Goal: Transaction & Acquisition: Purchase product/service

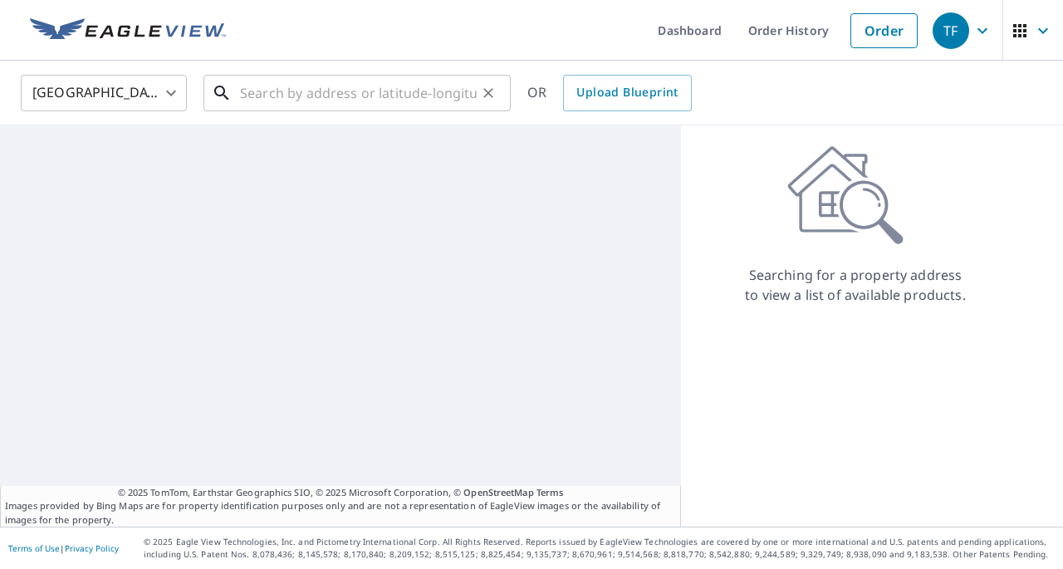
click at [283, 93] on input "text" at bounding box center [358, 93] width 237 height 47
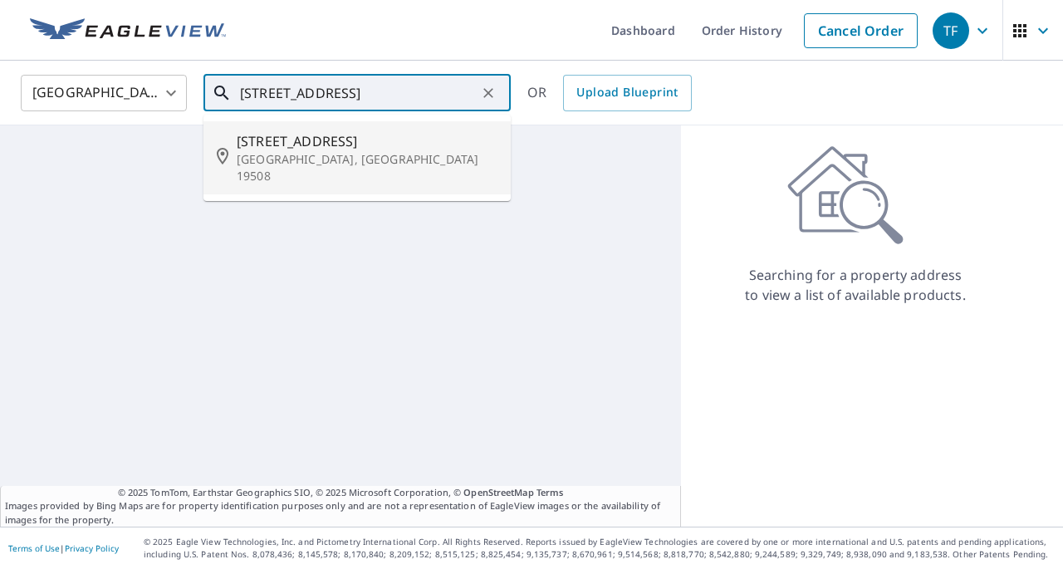
click at [279, 155] on p "[GEOGRAPHIC_DATA], [GEOGRAPHIC_DATA] 19508" at bounding box center [367, 167] width 261 height 33
type input "[STREET_ADDRESS]"
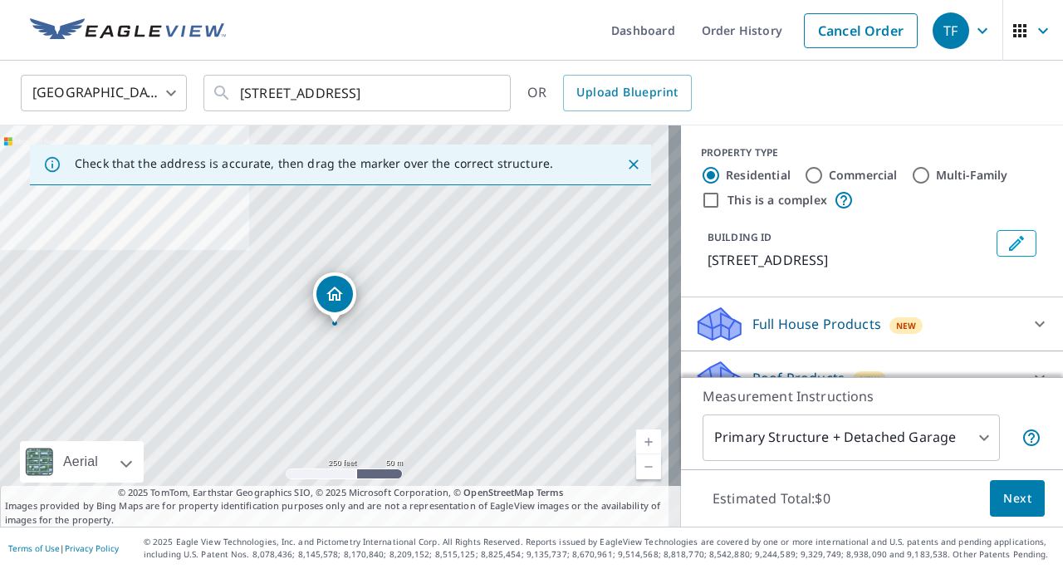
click at [636, 447] on link "Current Level 17, Zoom In" at bounding box center [648, 442] width 25 height 25
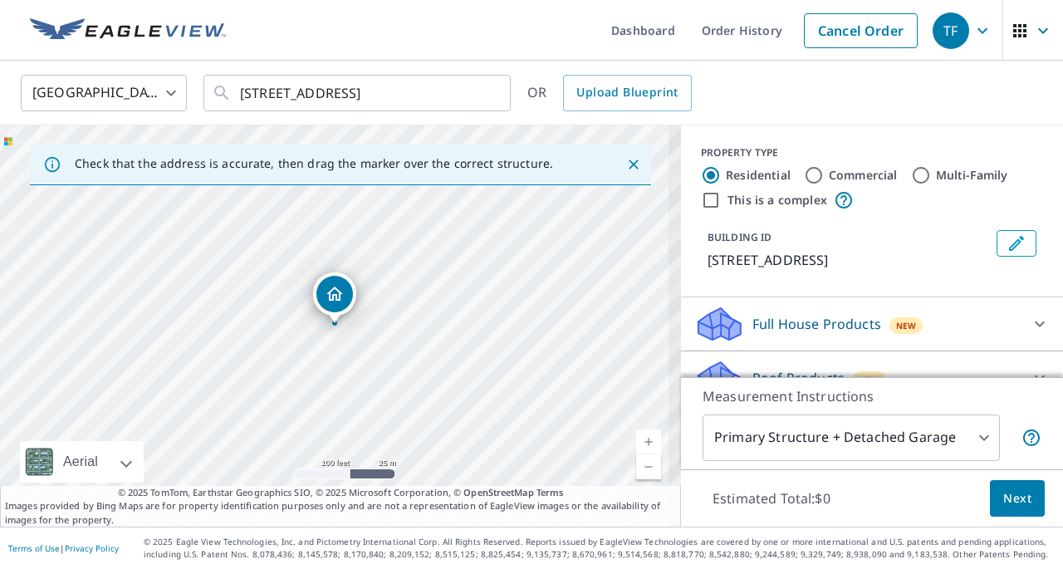
click at [636, 447] on link "Current Level 18, Zoom In" at bounding box center [648, 442] width 25 height 25
click at [636, 447] on link "Current Level 19, Zoom In" at bounding box center [648, 442] width 25 height 25
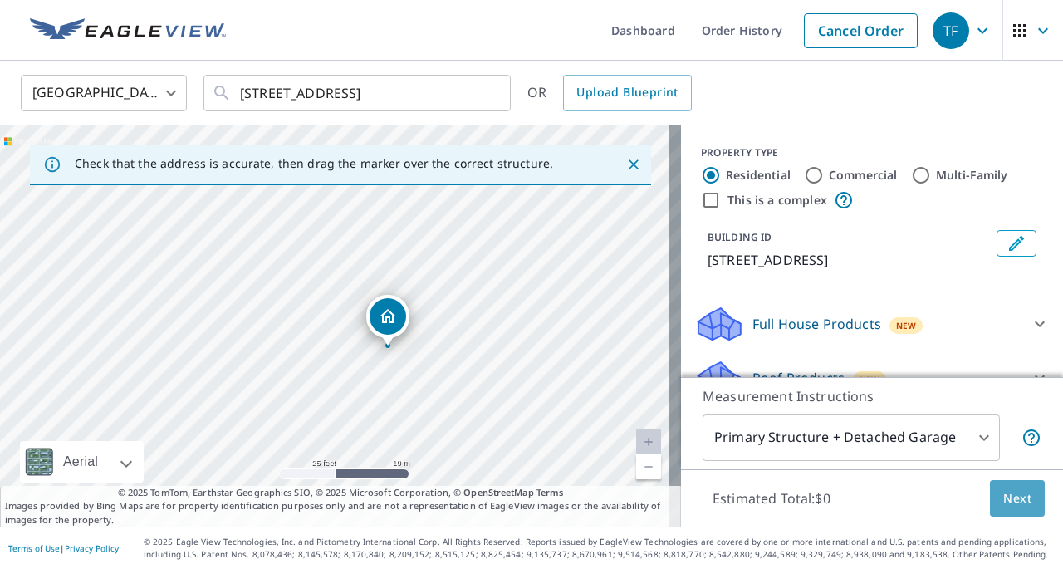
click at [1012, 500] on span "Next" at bounding box center [1018, 498] width 28 height 21
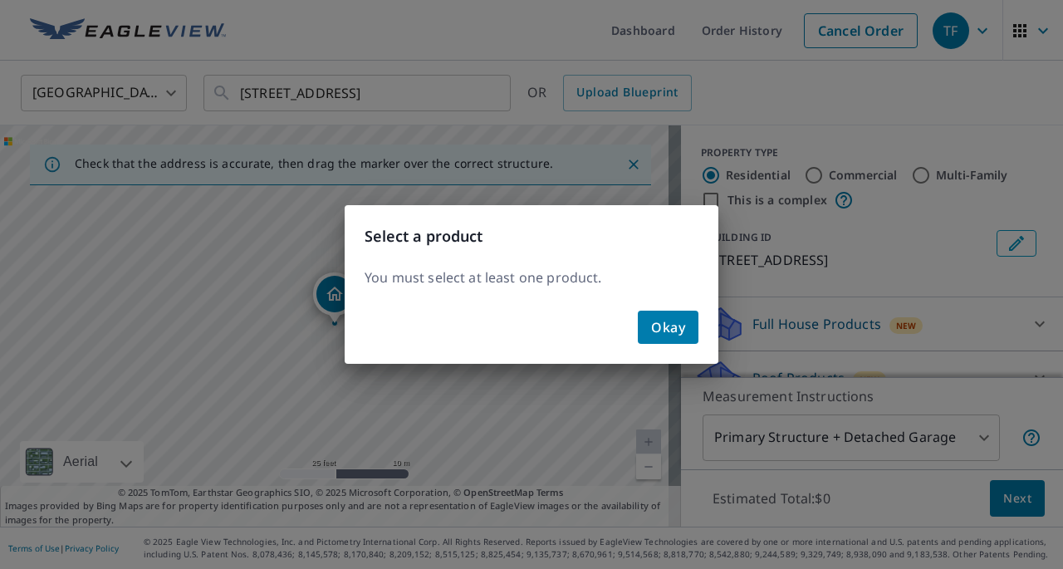
click at [678, 320] on span "Okay" at bounding box center [668, 327] width 34 height 23
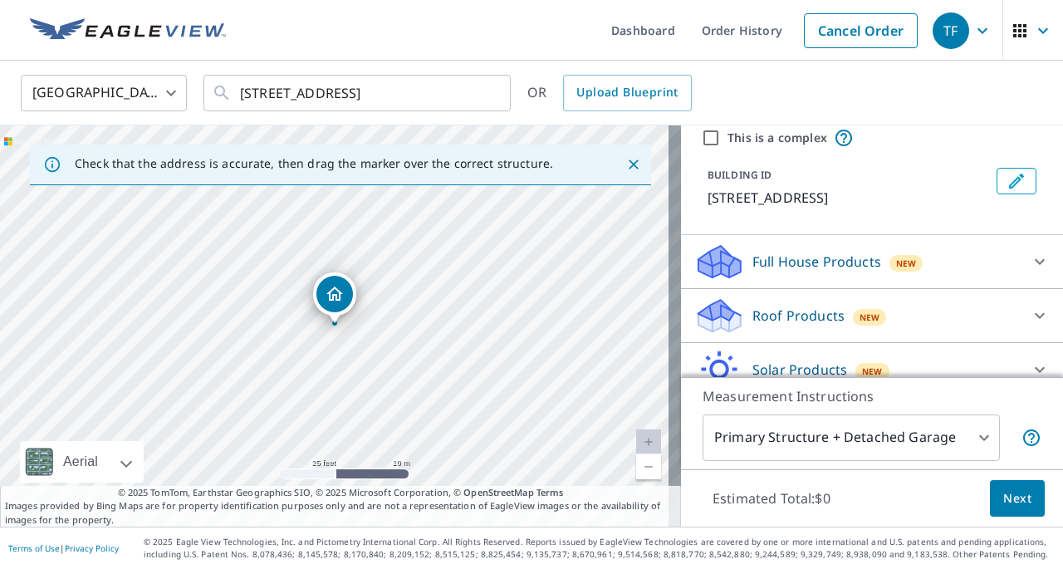
scroll to position [63, 0]
click at [1035, 316] on icon at bounding box center [1040, 315] width 10 height 6
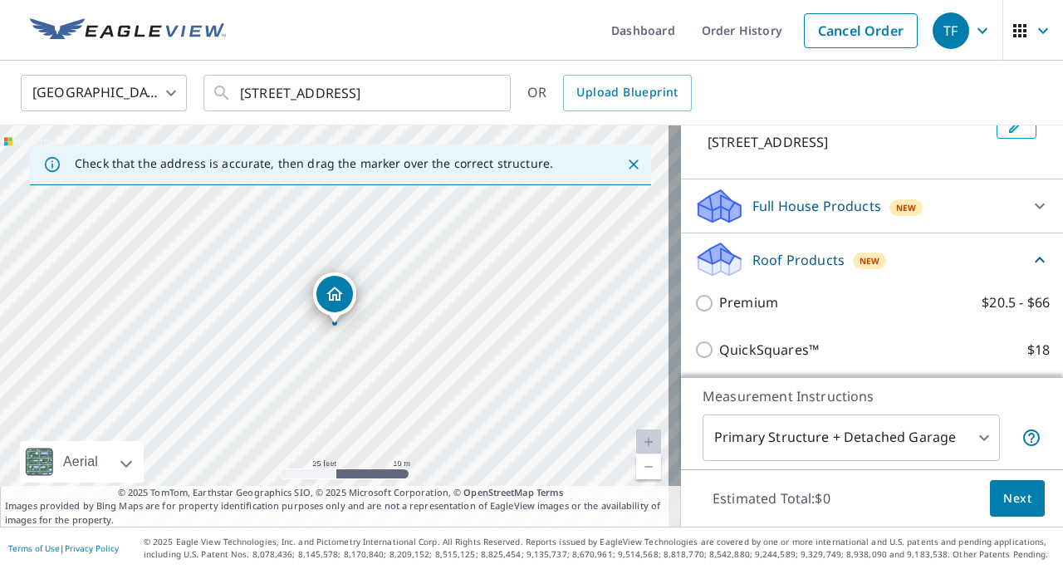
scroll to position [120, 0]
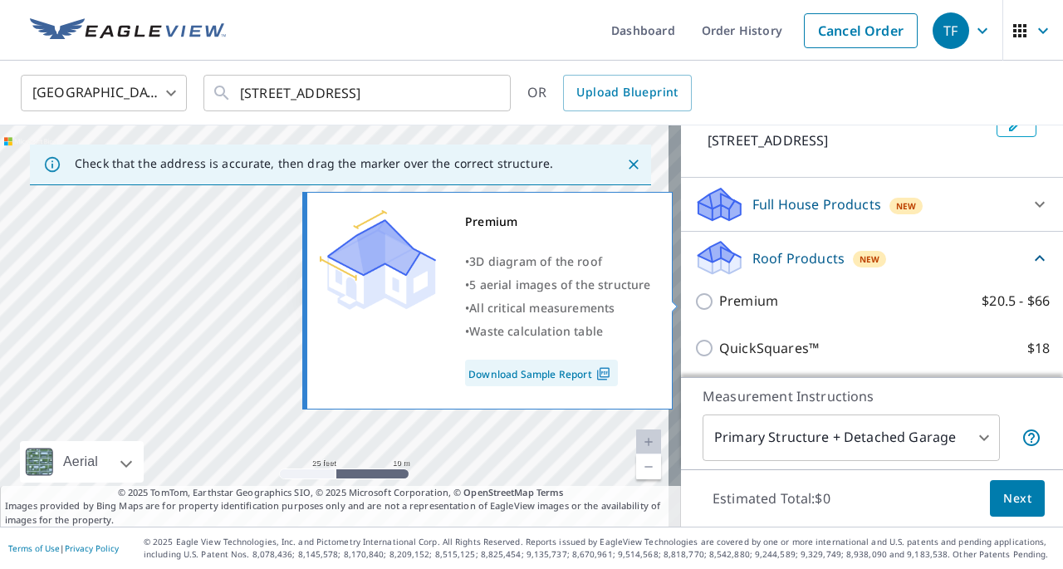
click at [695, 302] on input "Premium $20.5 - $66" at bounding box center [707, 302] width 25 height 20
checkbox input "true"
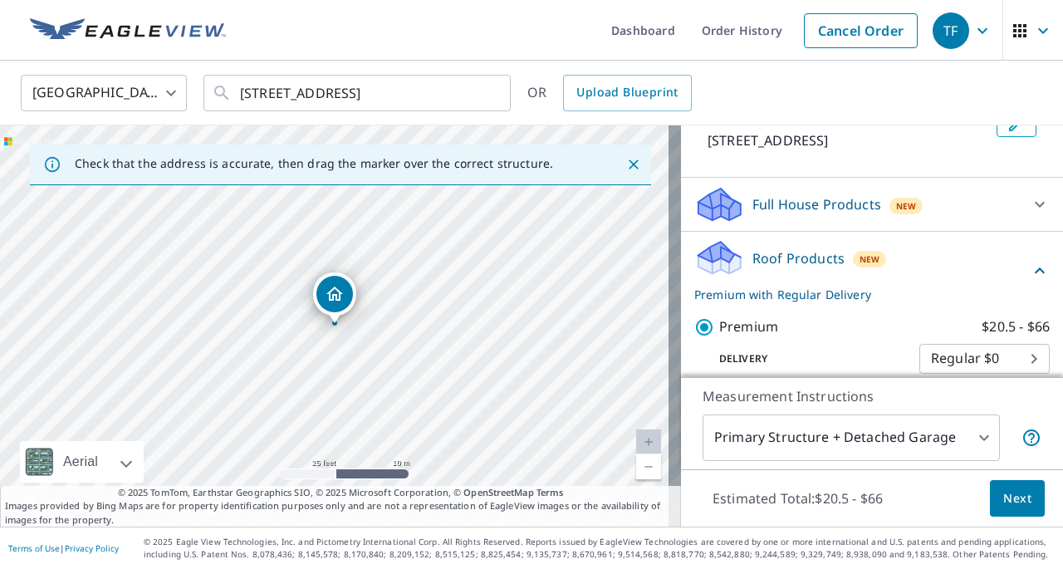
click at [1004, 506] on span "Next" at bounding box center [1018, 498] width 28 height 21
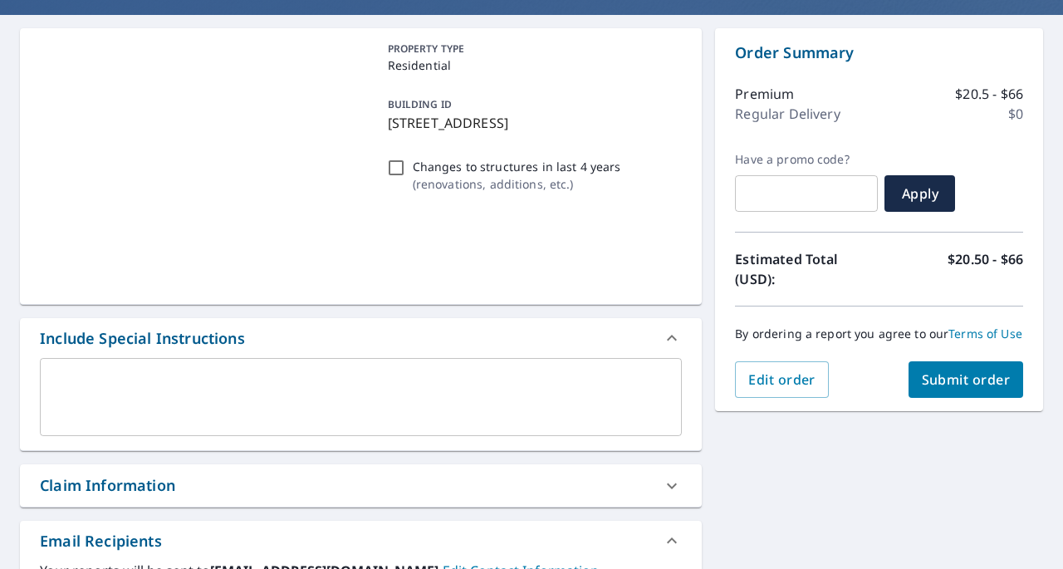
scroll to position [280, 0]
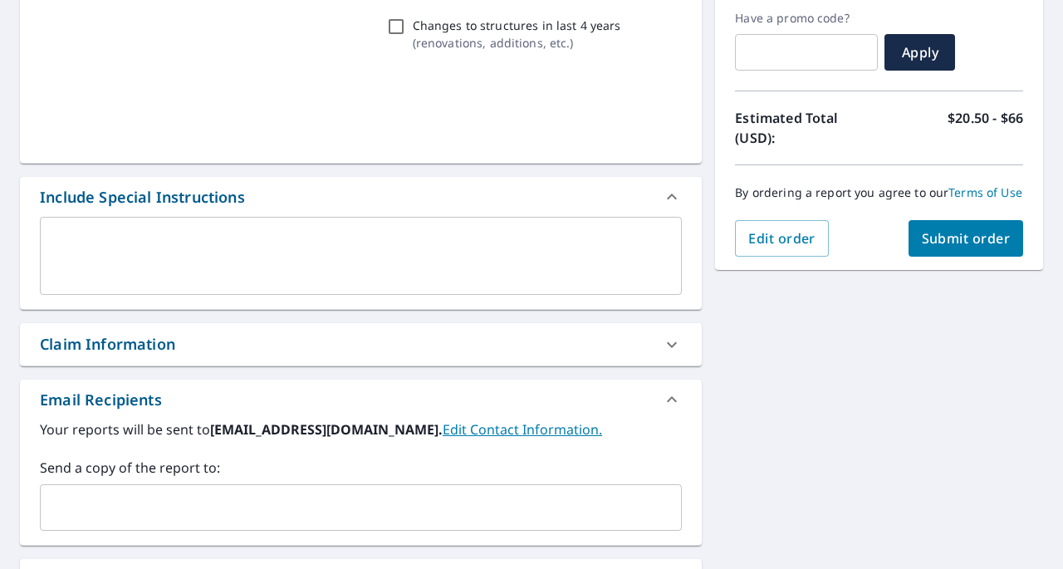
click at [173, 341] on div "Claim Information" at bounding box center [107, 344] width 135 height 22
checkbox input "true"
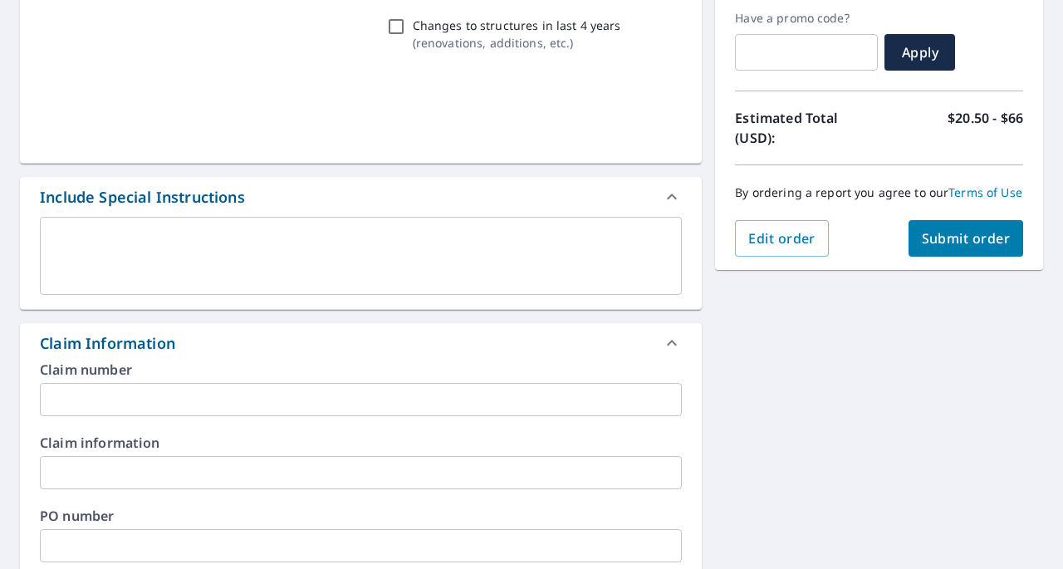
click at [123, 405] on input "text" at bounding box center [361, 399] width 642 height 33
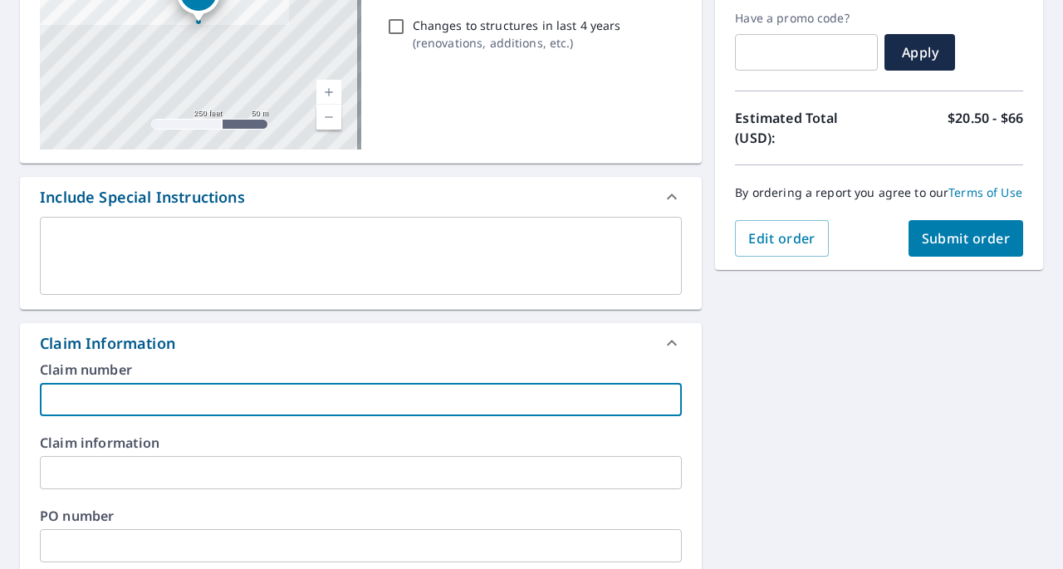
type input "l"
checkbox input "true"
type input "lo"
checkbox input "true"
type input "log"
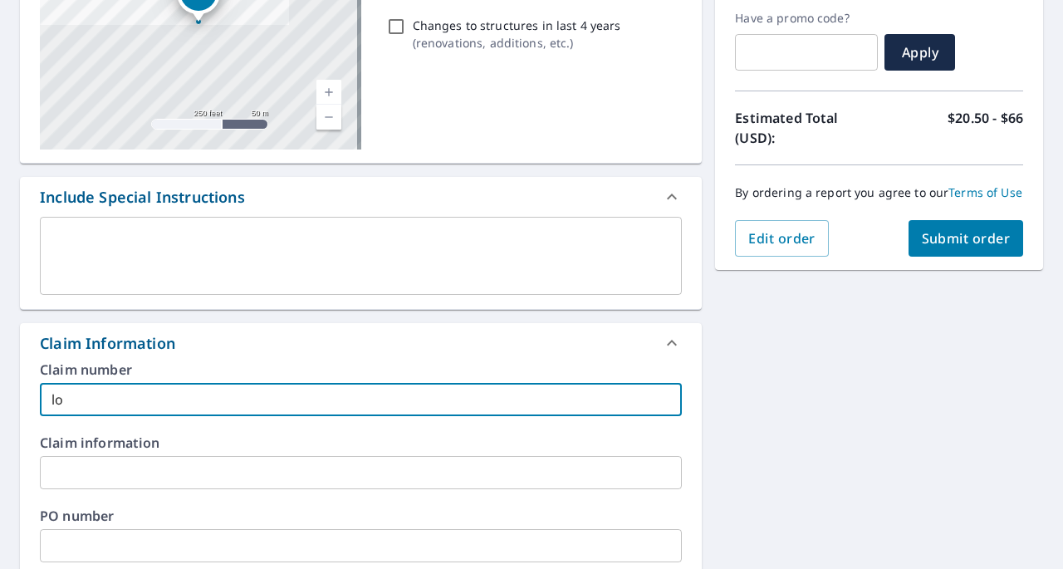
checkbox input "true"
type input "loga"
checkbox input "true"
type input "[PERSON_NAME]"
checkbox input "true"
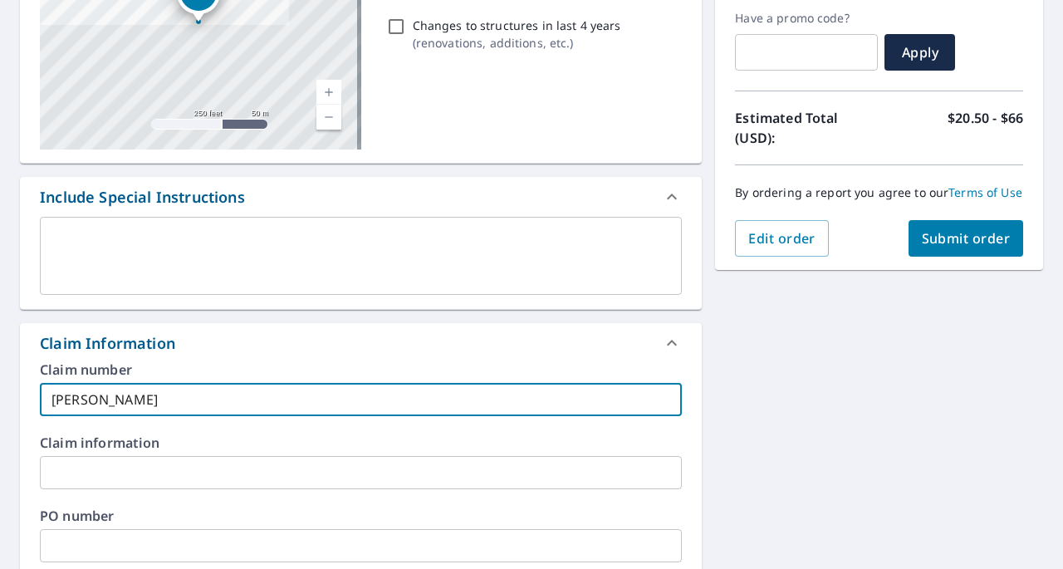
type input "[PERSON_NAME]"
checkbox input "true"
type input "[PERSON_NAME] -"
checkbox input "true"
type input "[PERSON_NAME] -"
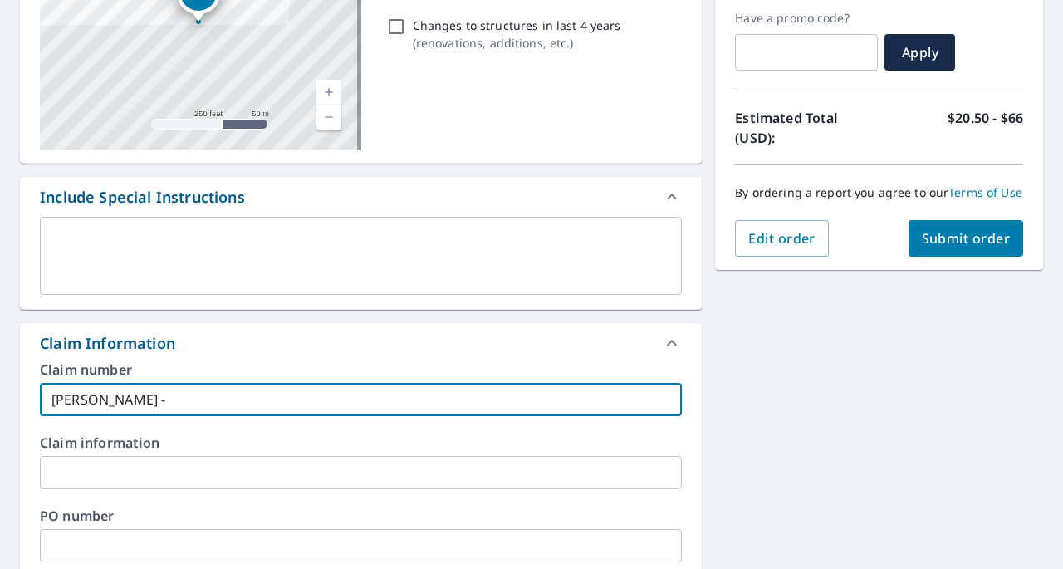
checkbox input "true"
type input "[PERSON_NAME] - g"
checkbox input "true"
type input "[PERSON_NAME] - go"
checkbox input "true"
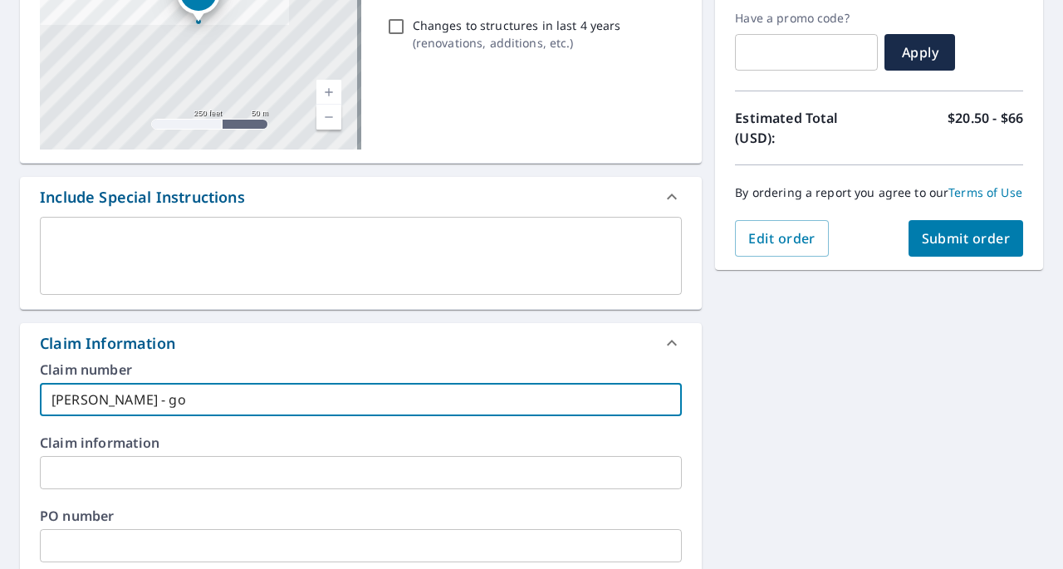
type input "[PERSON_NAME]"
checkbox input "true"
type input "[PERSON_NAME]"
checkbox input "true"
type input "[PERSON_NAME]"
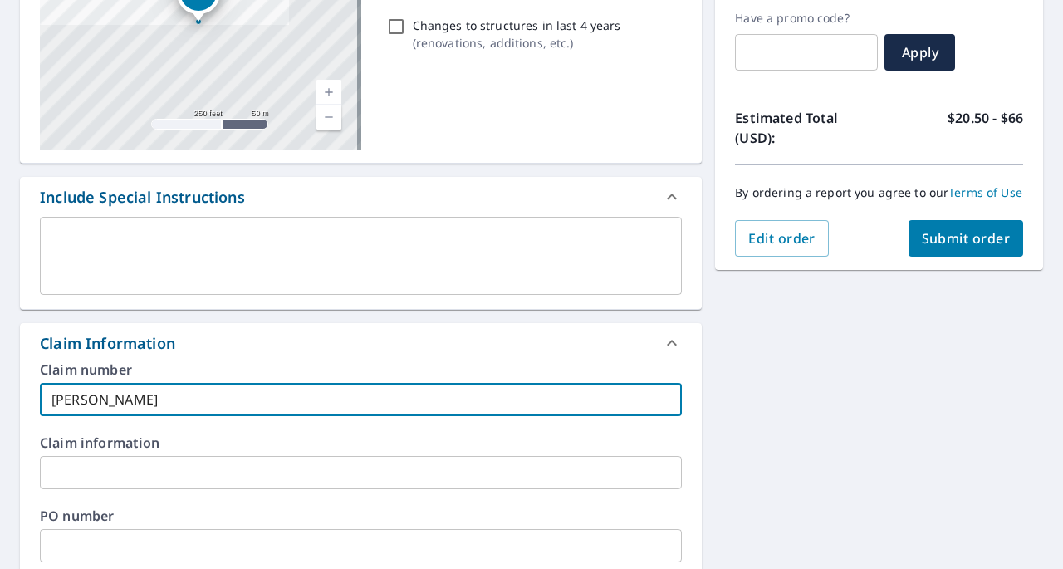
checkbox input "true"
type input "[PERSON_NAME]"
checkbox input "true"
type input "[PERSON_NAME] - gorilla"
checkbox input "true"
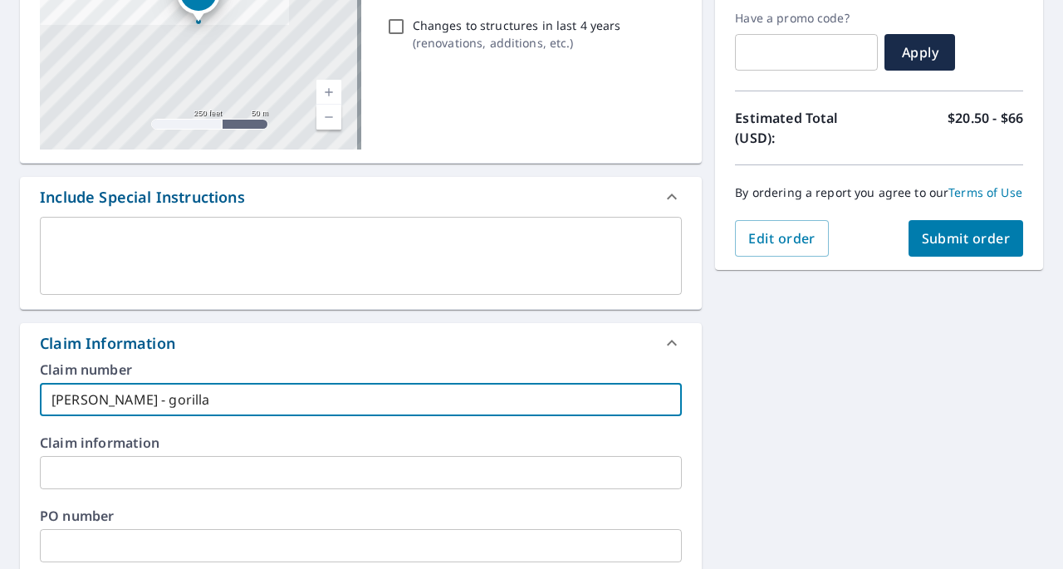
type input "[PERSON_NAME] - gorilla"
checkbox input "true"
type input "[PERSON_NAME] - gorilla"
click at [76, 484] on input "text" at bounding box center [361, 472] width 642 height 33
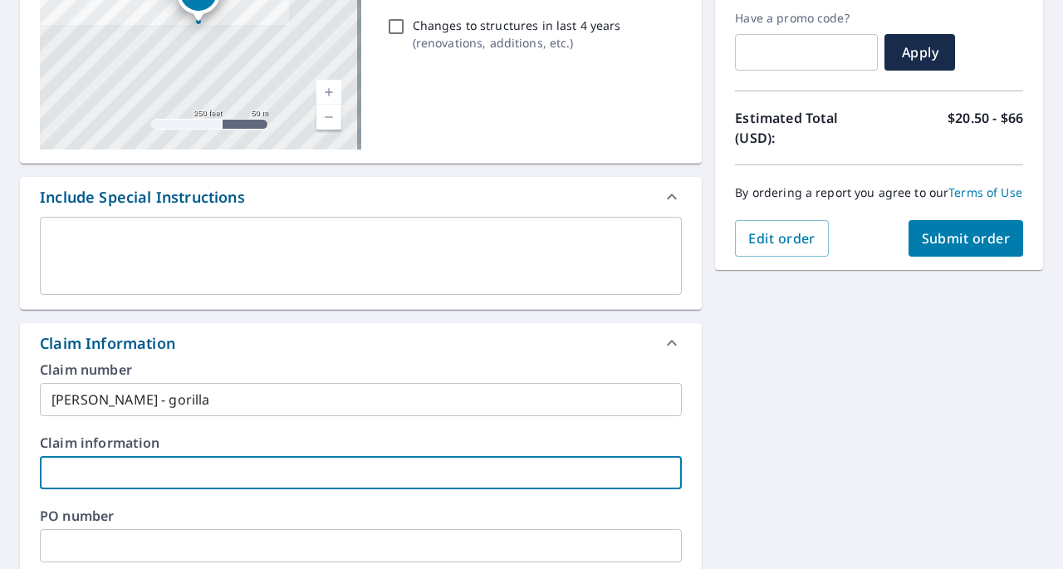
type input "g"
checkbox input "true"
type input "go"
checkbox input "true"
type input "gor"
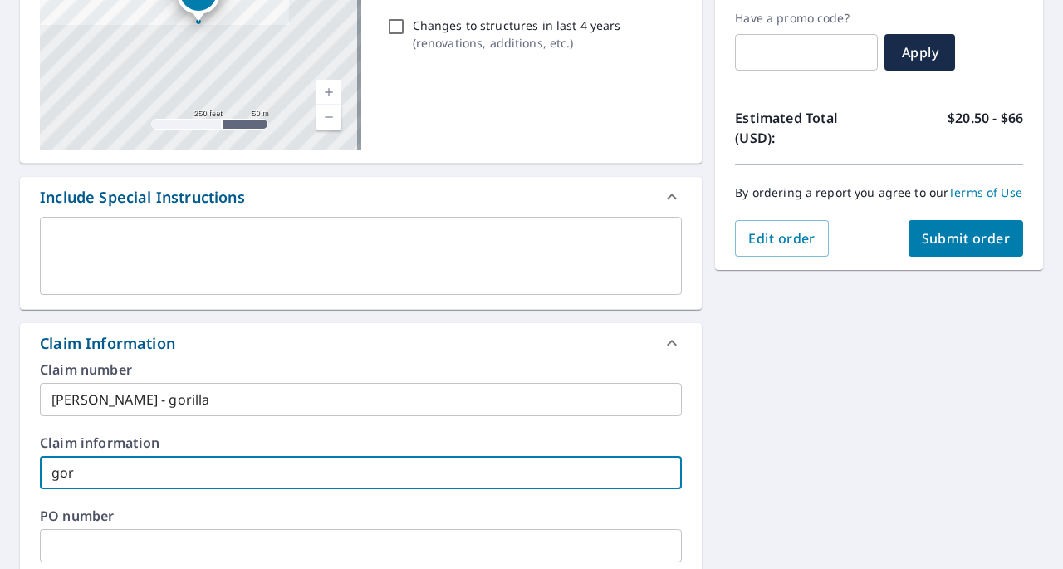
checkbox input "true"
type input "gori"
checkbox input "true"
type input "goril"
checkbox input "true"
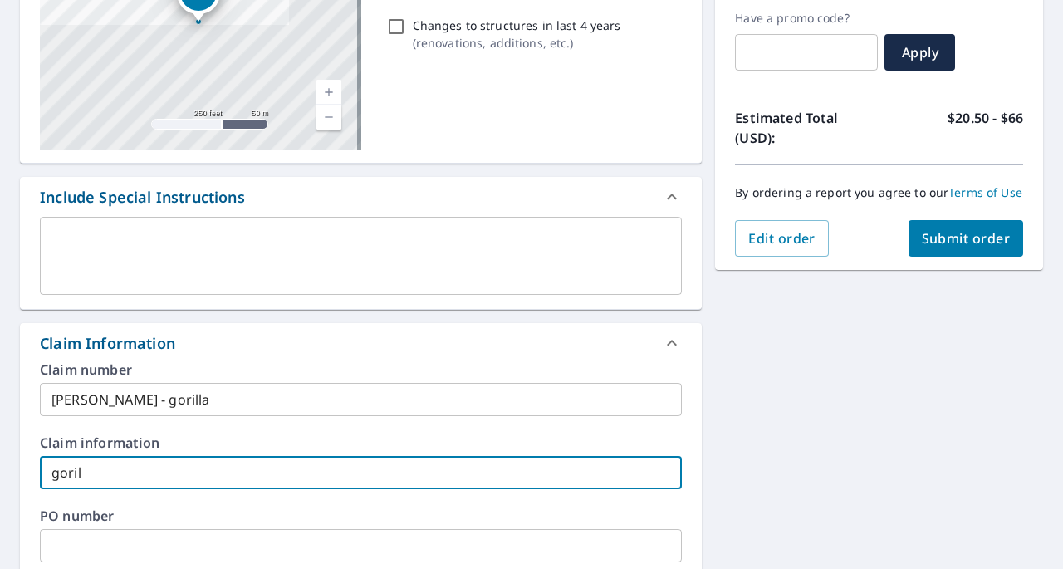
type input "gorill"
checkbox input "true"
type input "gorilla"
checkbox input "true"
type input "gorilla"
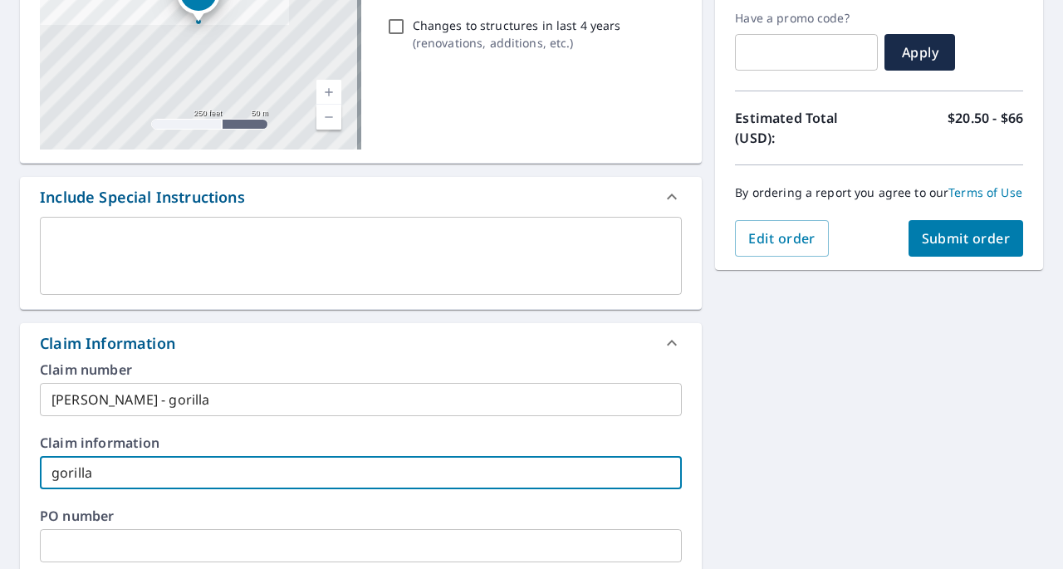
checkbox input "true"
type input "gorilla e"
checkbox input "true"
type input "gorilla ex"
checkbox input "true"
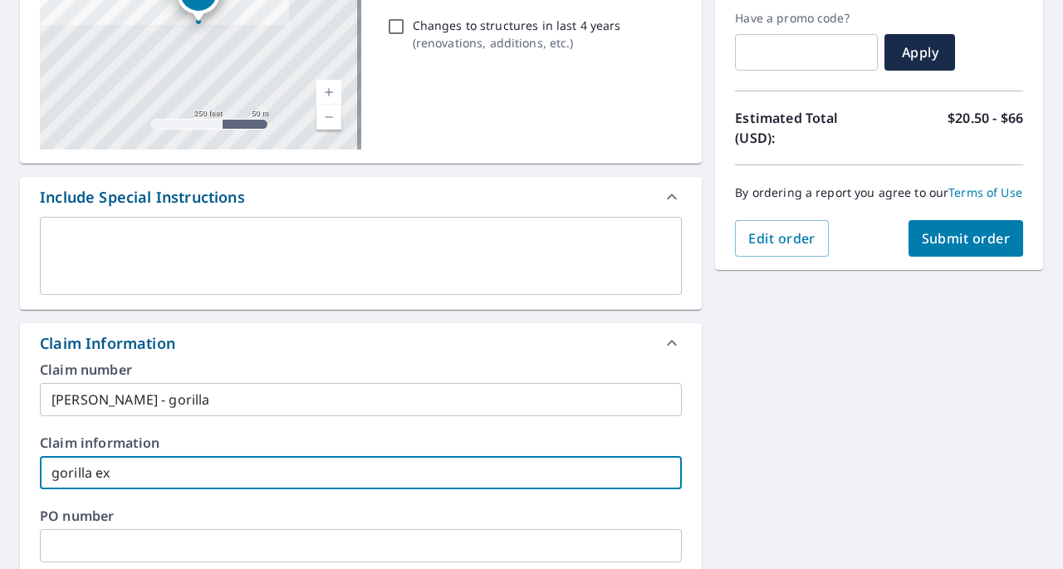
type input "gorilla ext"
checkbox input "true"
type input "gorilla ext"
checkbox input "true"
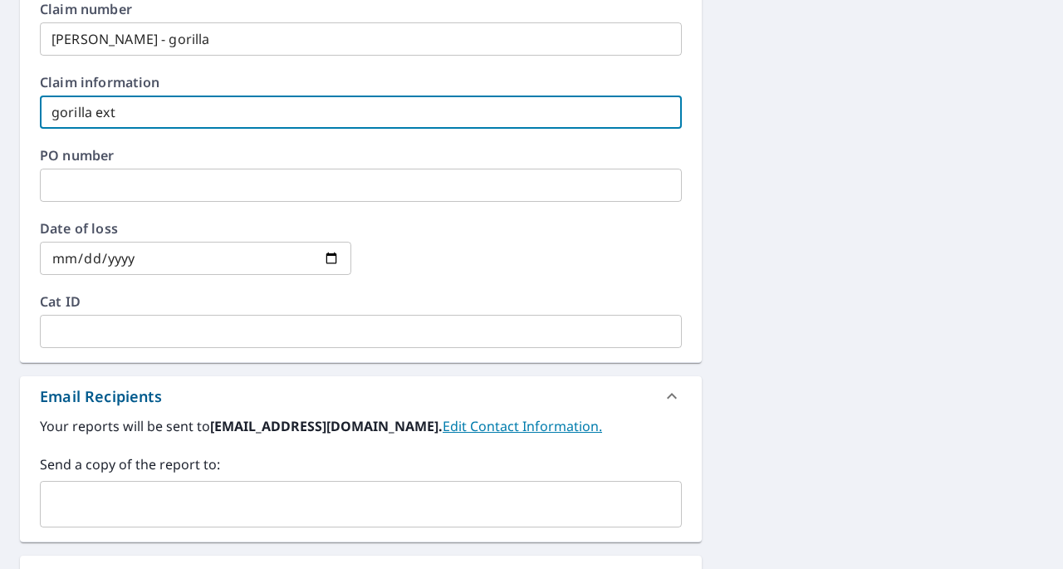
scroll to position [641, 0]
type input "gorilla ext"
click at [115, 498] on input "text" at bounding box center [348, 504] width 602 height 32
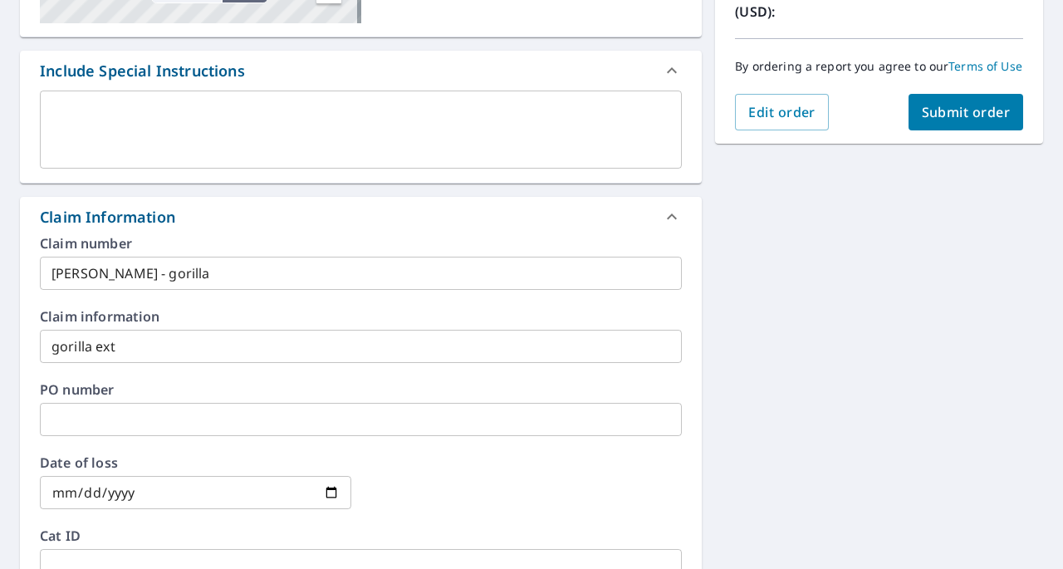
scroll to position [405, 0]
type input "[PERSON_NAME][EMAIL_ADDRESS][PERSON_NAME][DOMAIN_NAME]"
click at [929, 120] on span "Submit order" at bounding box center [966, 113] width 89 height 18
checkbox input "true"
